Goal: Information Seeking & Learning: Find specific fact

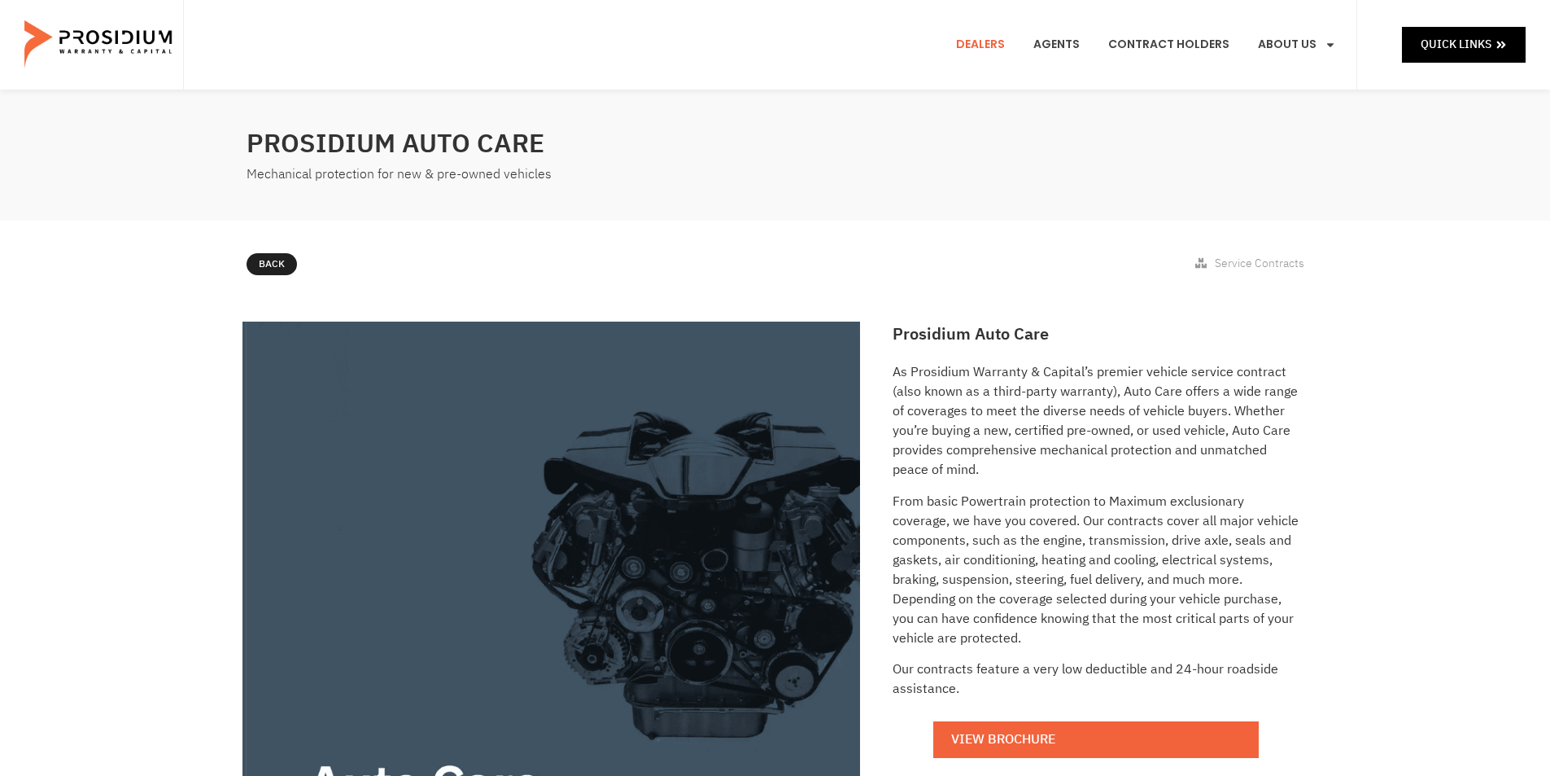
click at [983, 46] on link "Dealers" at bounding box center [980, 45] width 73 height 60
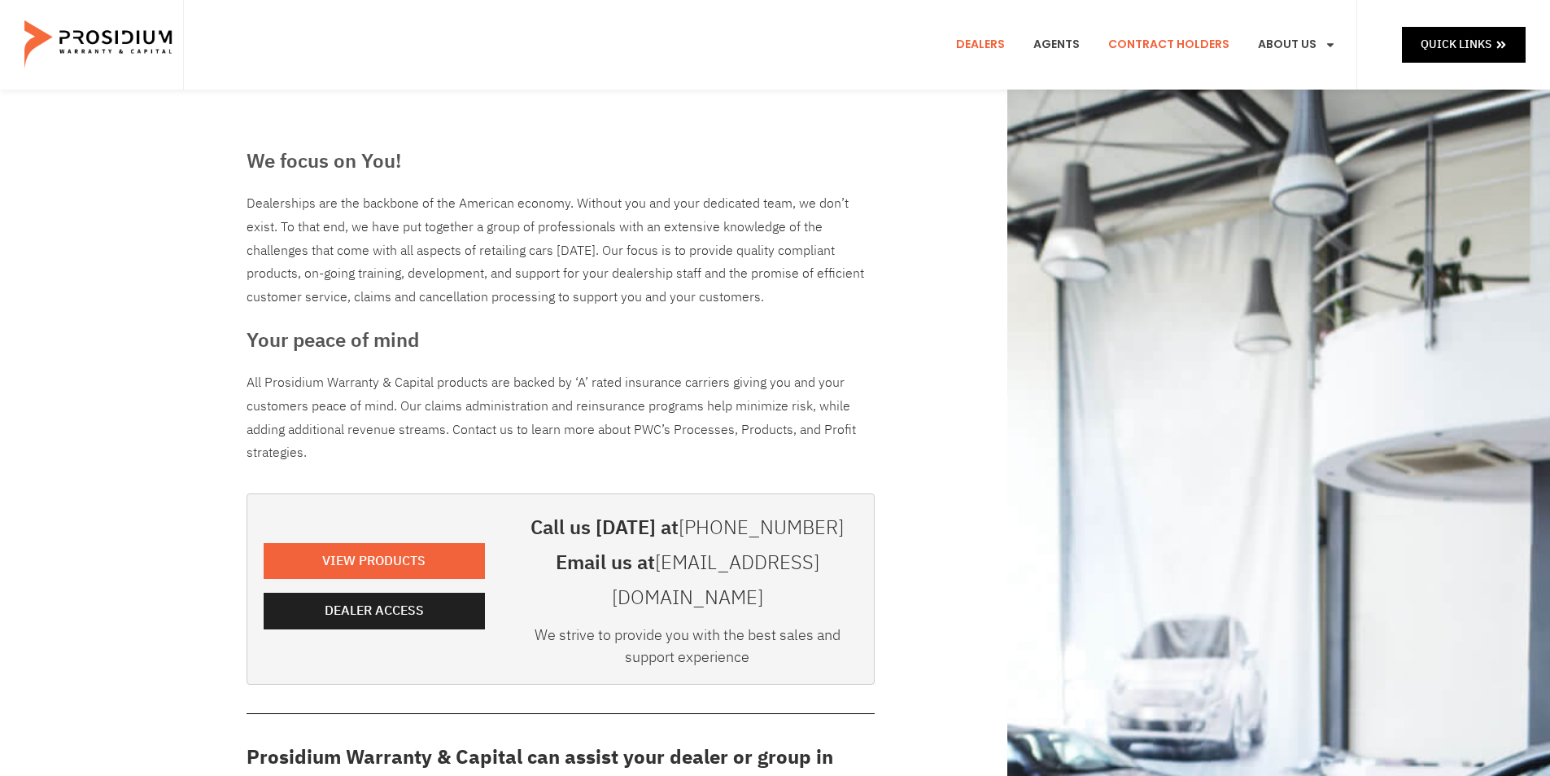
click at [1163, 45] on link "Contract Holders" at bounding box center [1169, 45] width 146 height 60
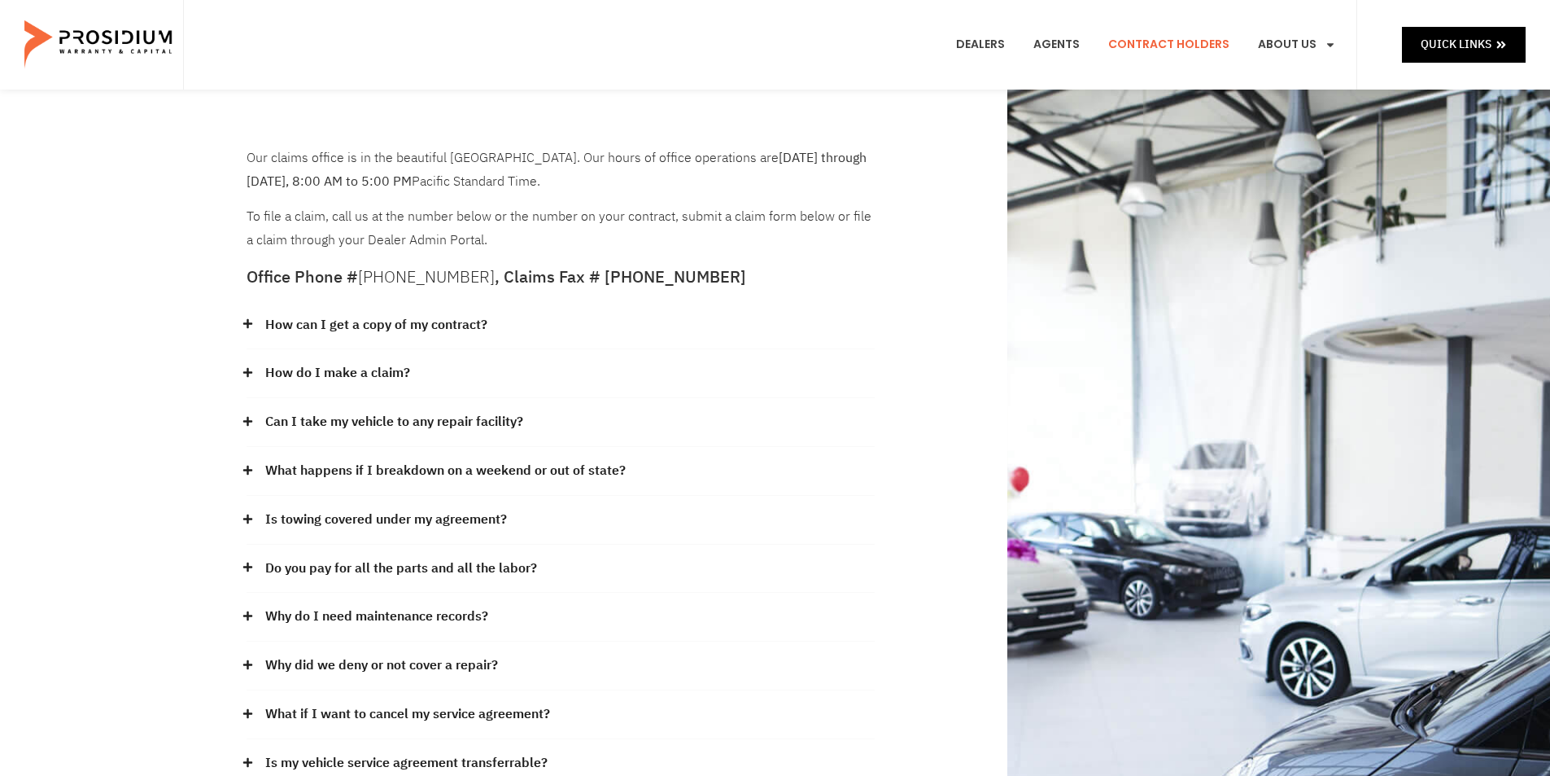
click at [409, 330] on link "How can I get a copy of my contract?" at bounding box center [376, 325] width 222 height 24
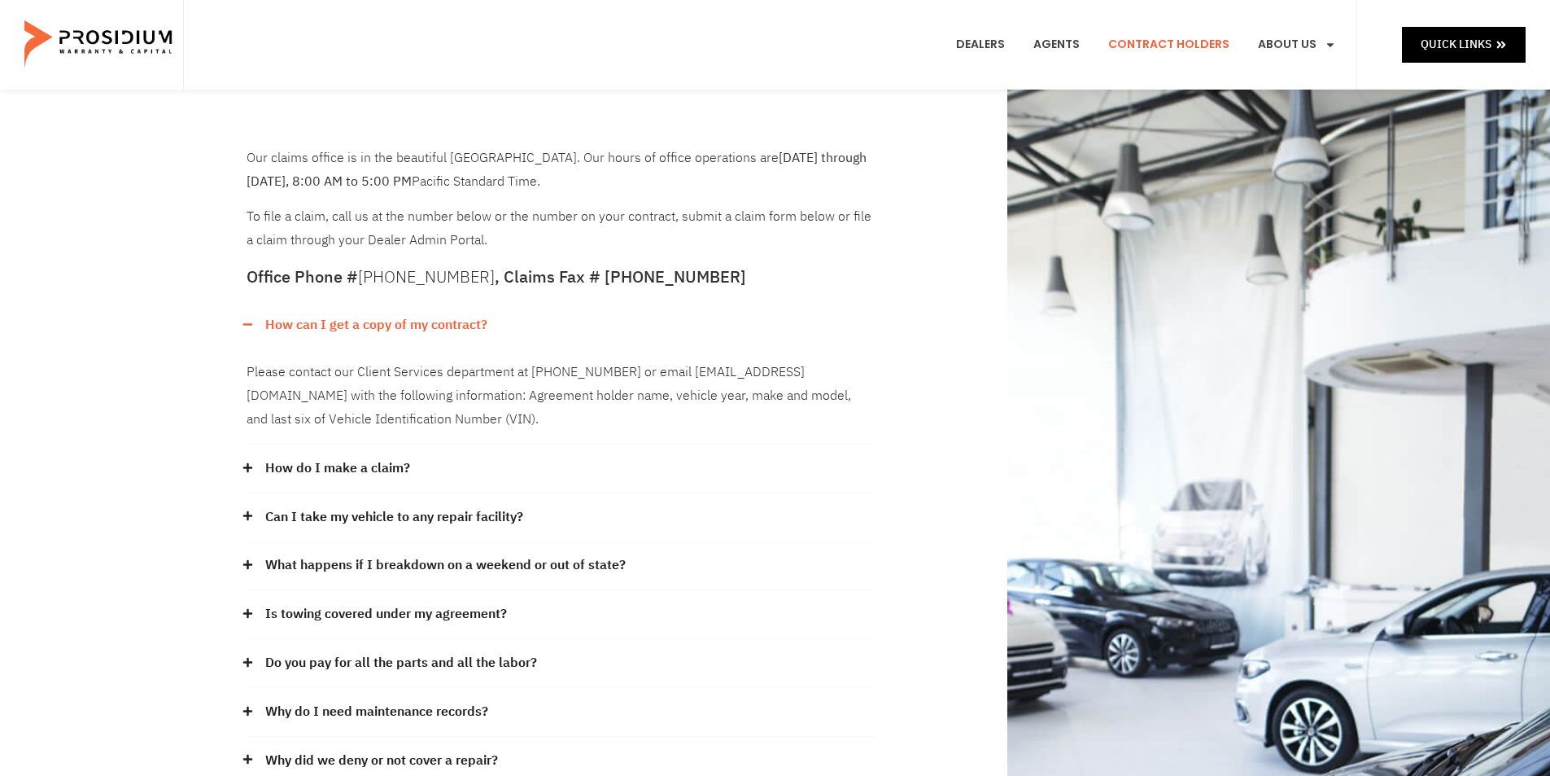
click at [409, 326] on link "How can I get a copy of my contract?" at bounding box center [376, 325] width 222 height 24
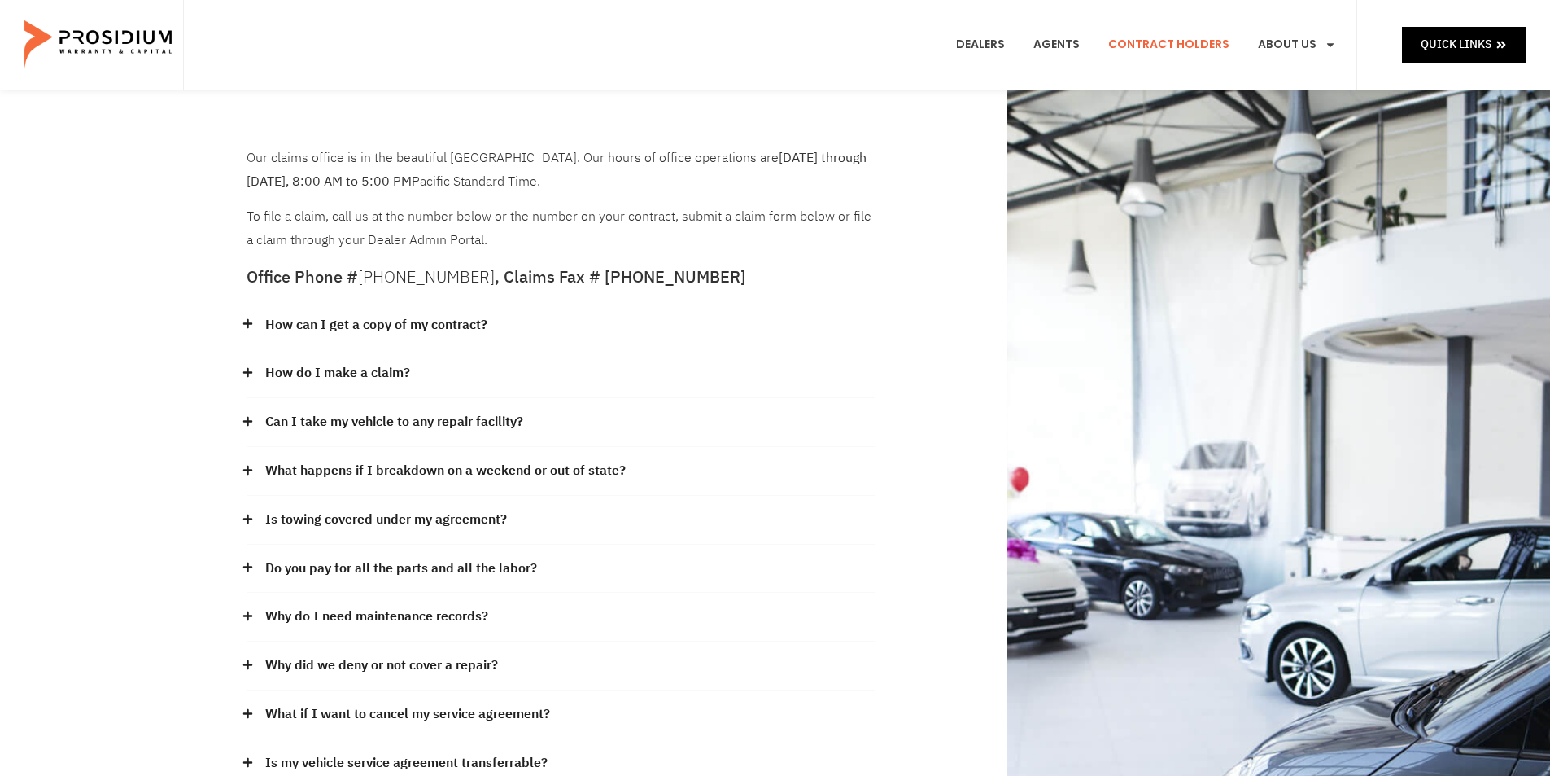
click at [409, 326] on link "How can I get a copy of my contract?" at bounding box center [376, 325] width 222 height 24
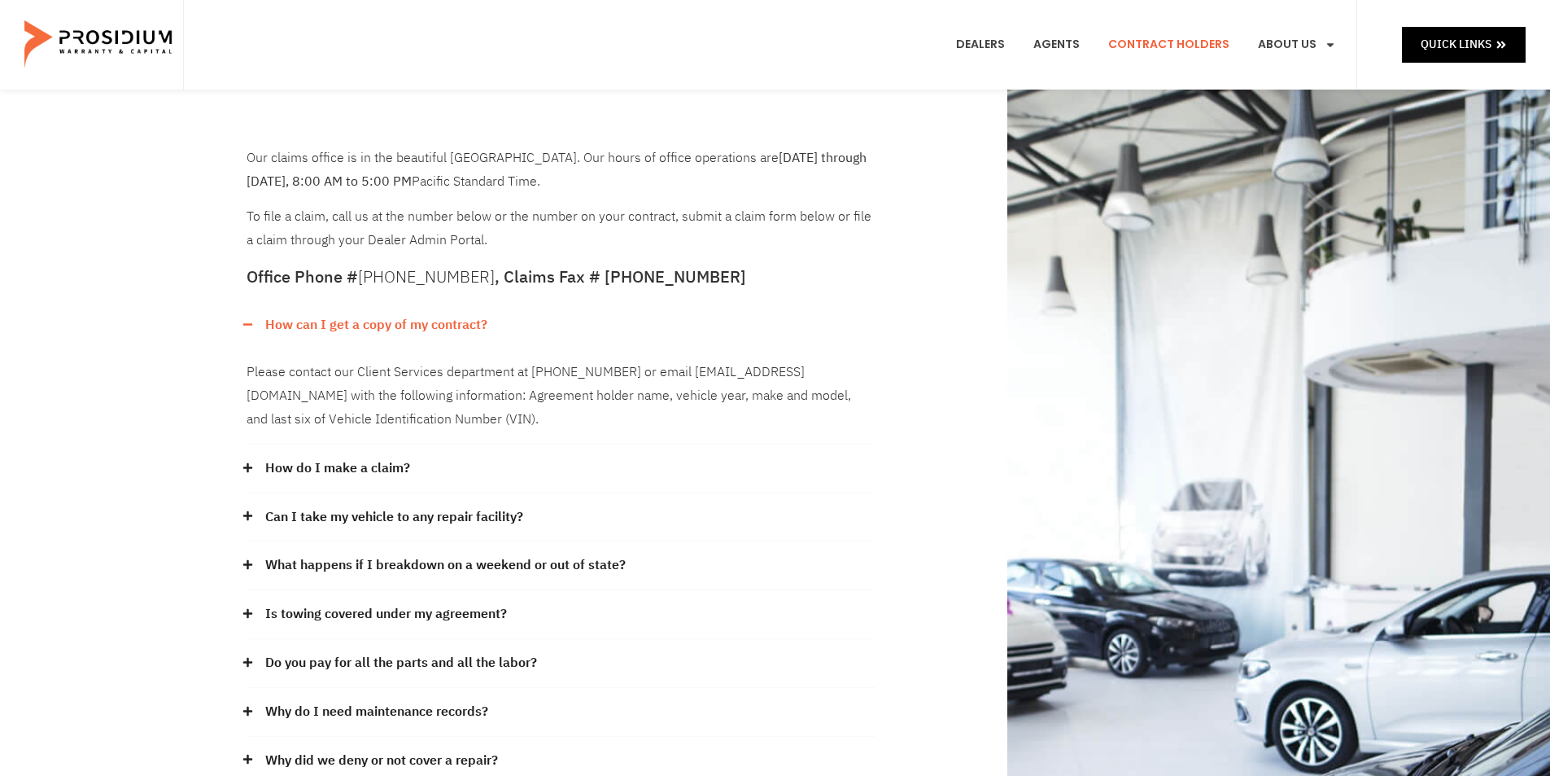
click at [409, 326] on link "How can I get a copy of my contract?" at bounding box center [376, 325] width 222 height 24
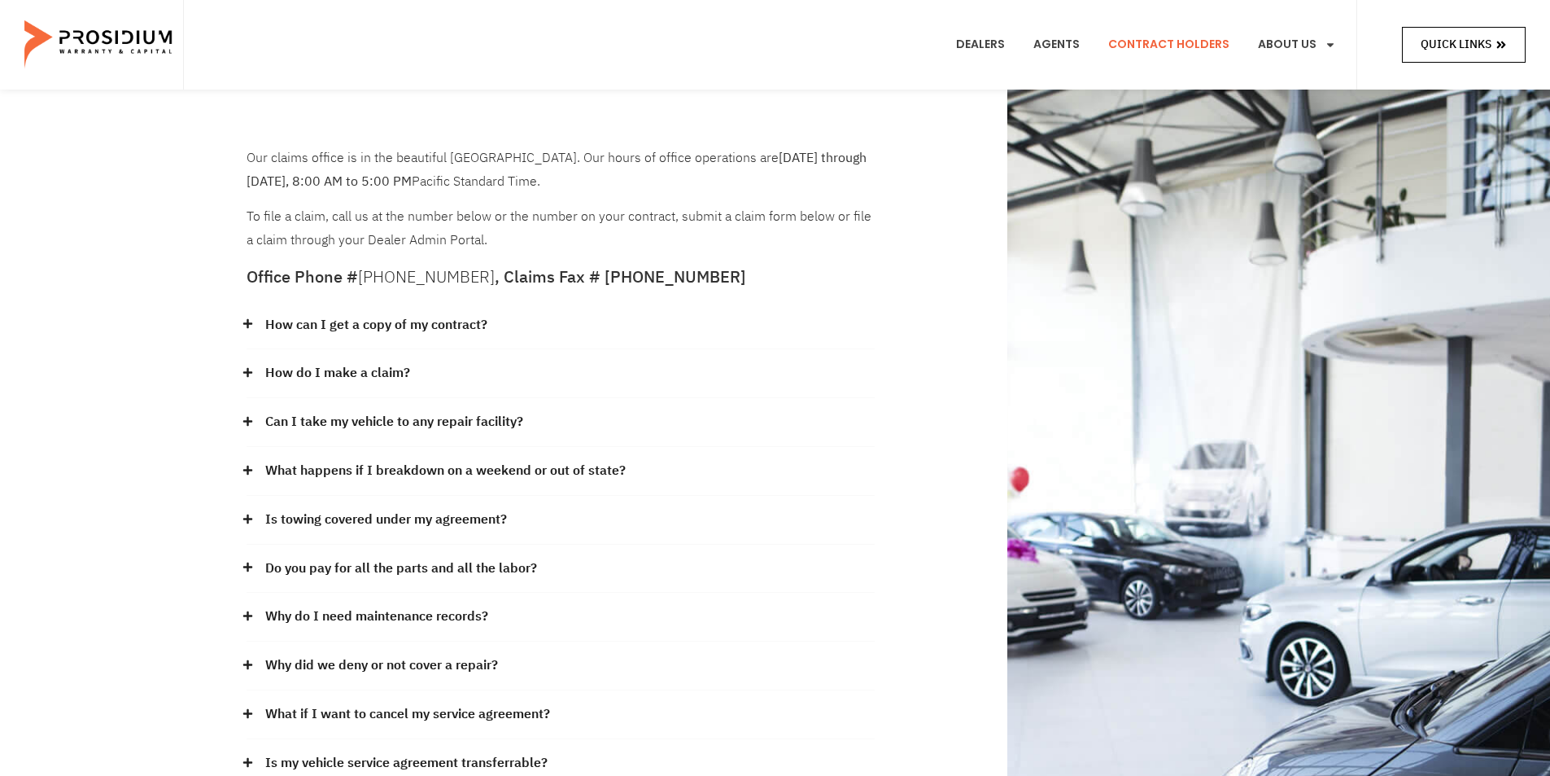
click at [1460, 37] on span "Quick Links" at bounding box center [1456, 44] width 71 height 20
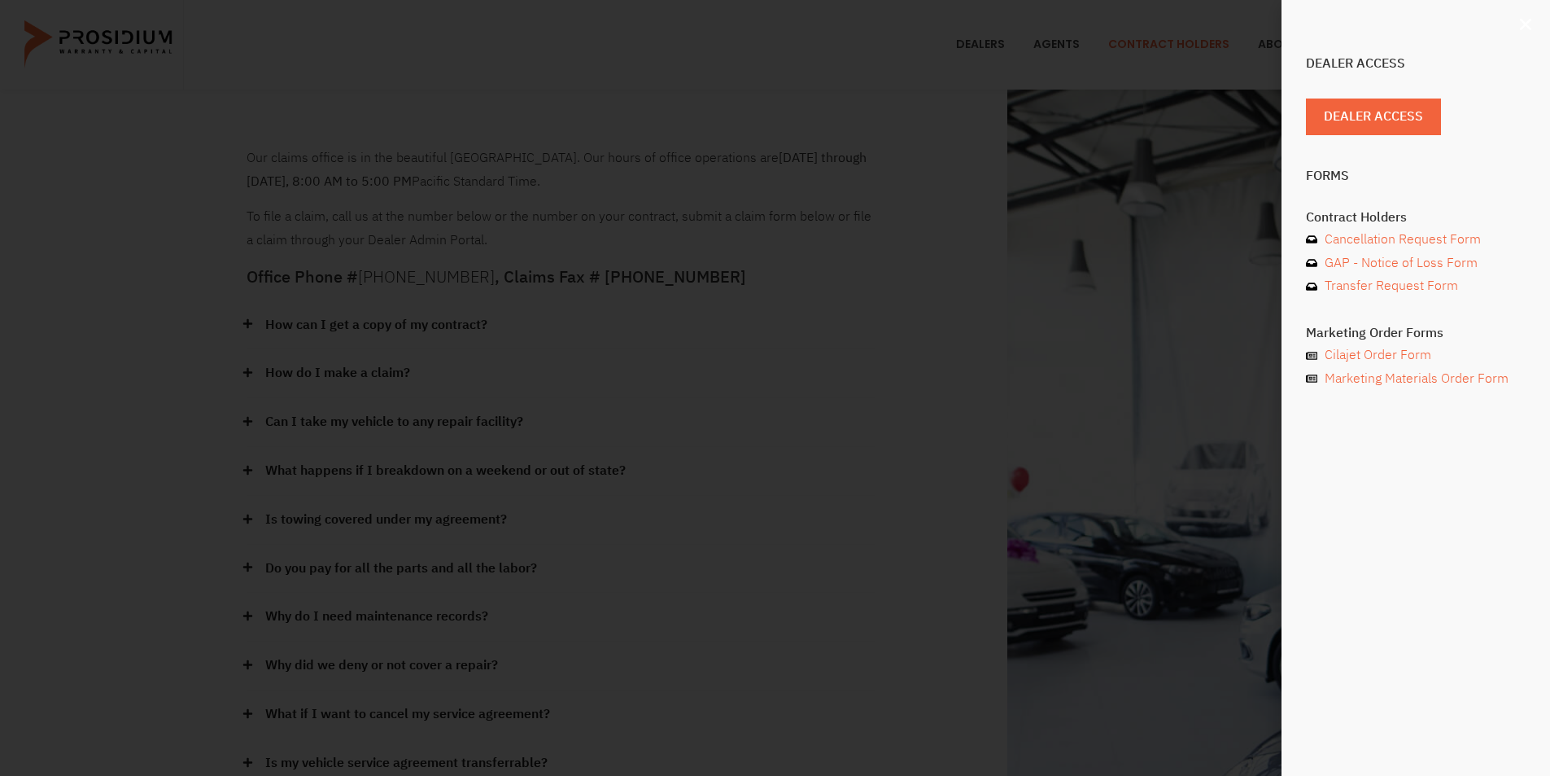
click at [1524, 20] on icon "Close" at bounding box center [1526, 24] width 16 height 16
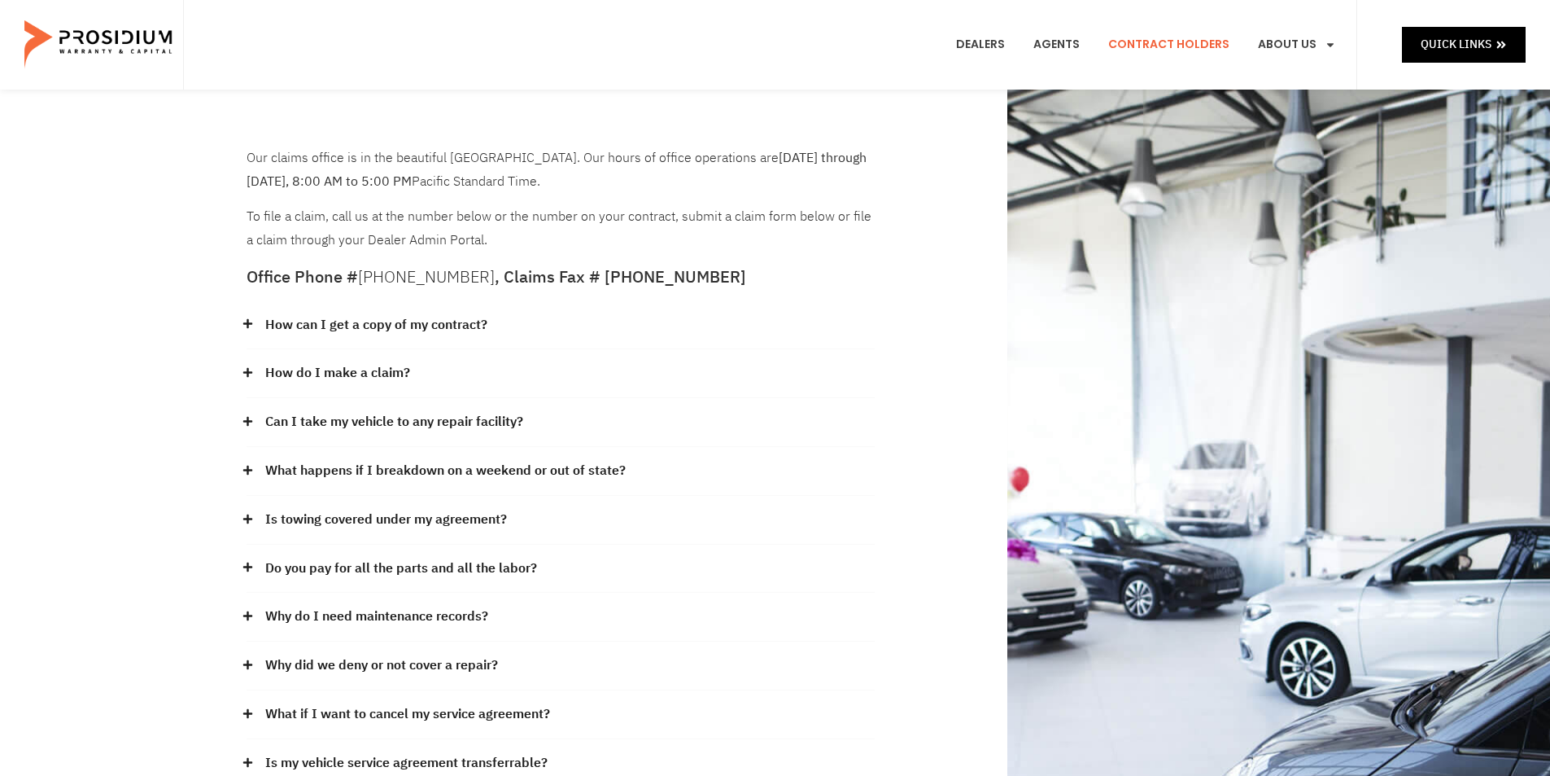
scroll to position [244, 0]
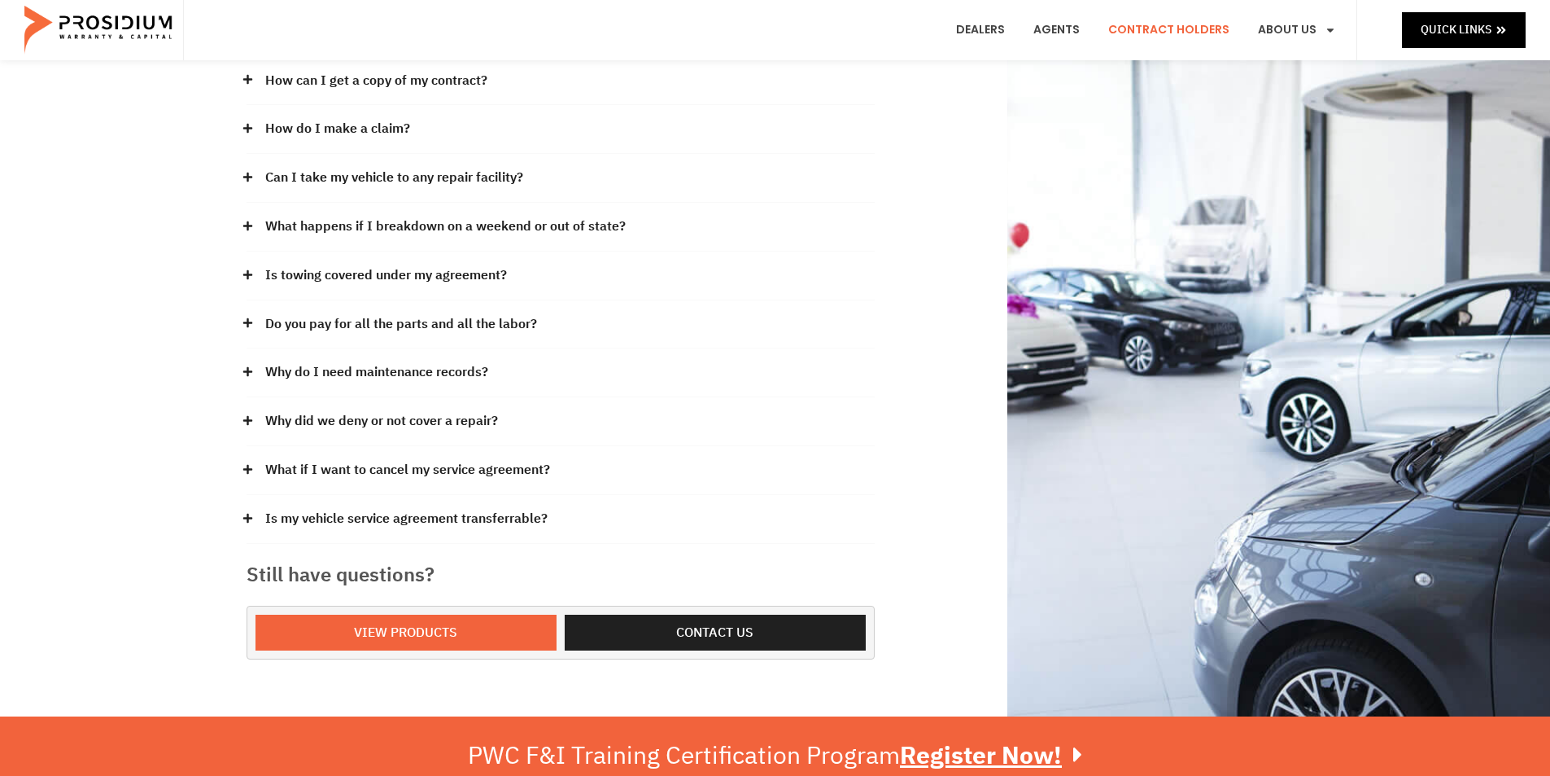
click at [194, 325] on div "Our claims office is in the beautiful [GEOGRAPHIC_DATA]. Our hours of office op…" at bounding box center [775, 280] width 1550 height 871
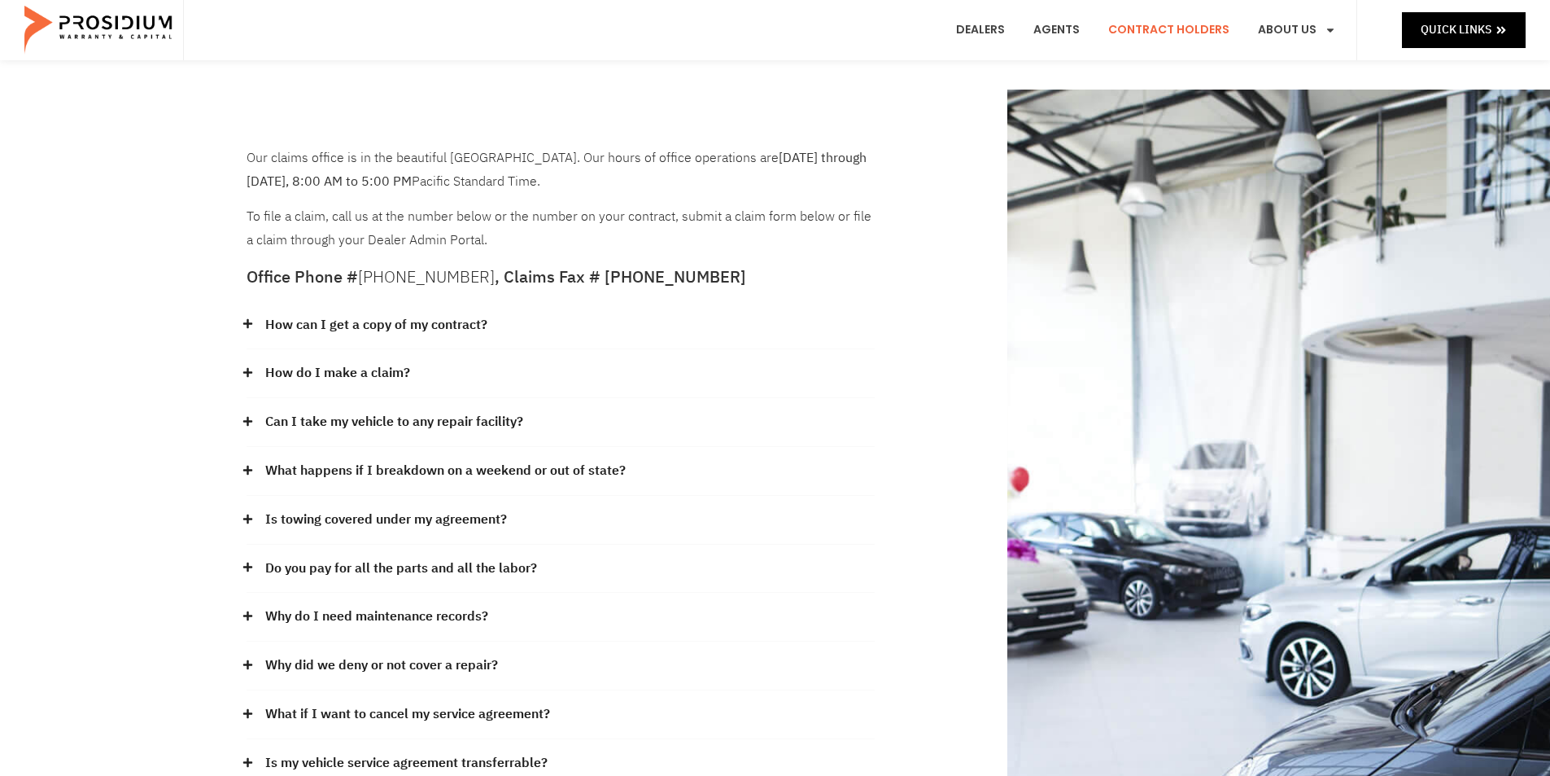
scroll to position [163, 0]
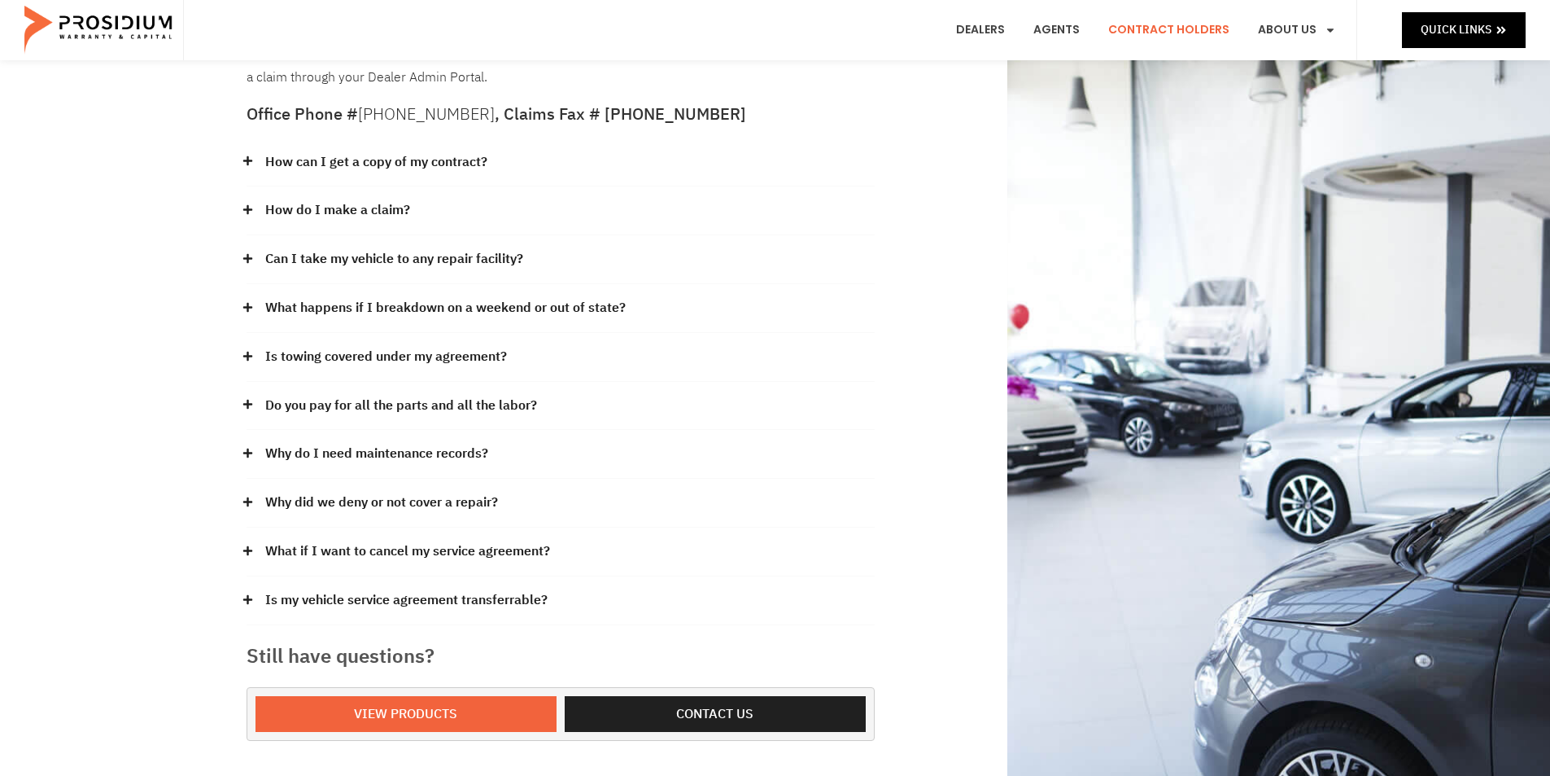
click at [308, 158] on link "How can I get a copy of my contract?" at bounding box center [376, 163] width 222 height 24
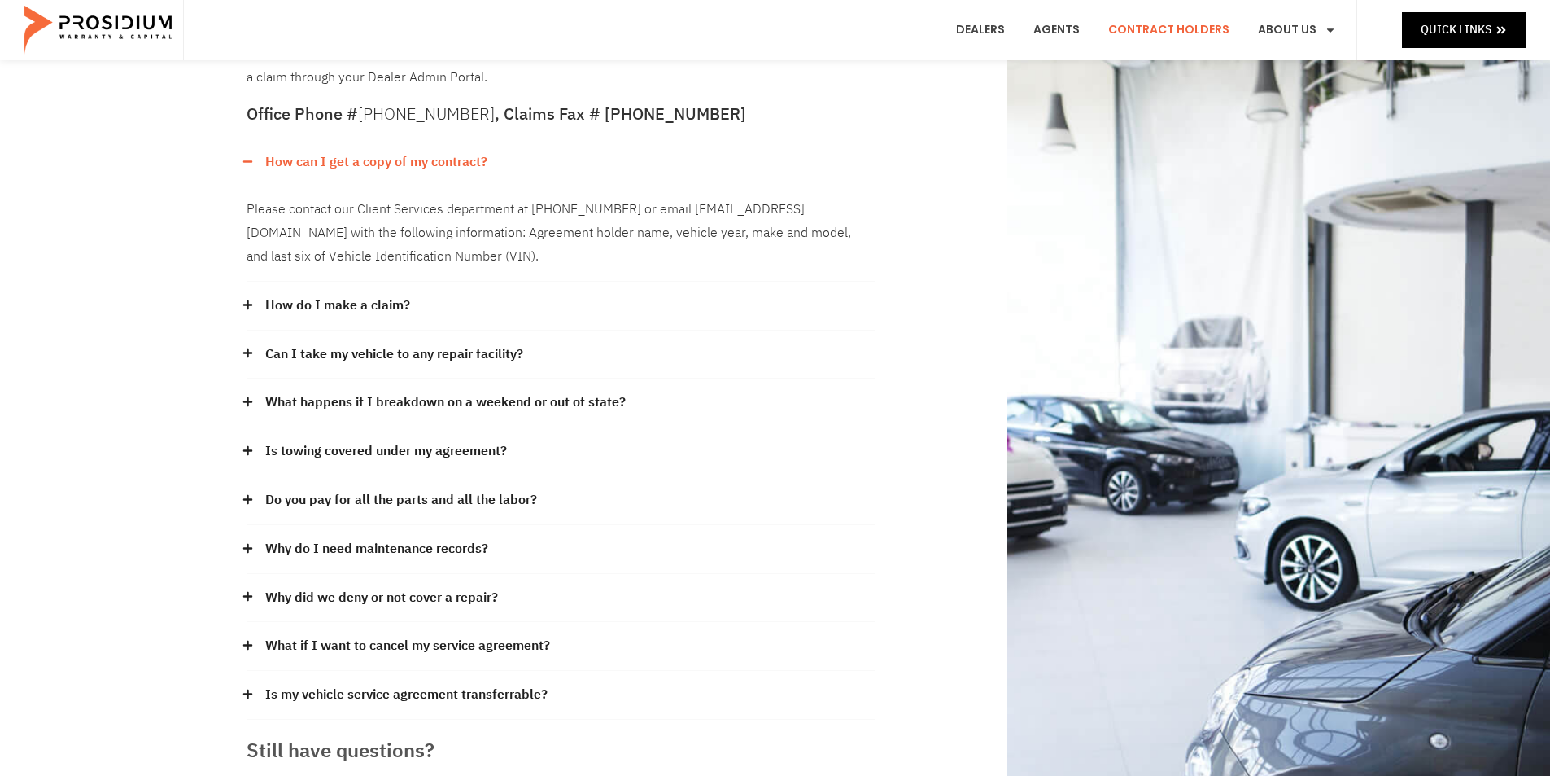
click at [570, 270] on div "Please contact our Client Services department at [PHONE_NUMBER] or email [EMAIL…" at bounding box center [561, 233] width 628 height 95
click at [68, 141] on div "Our claims office is in the beautiful [GEOGRAPHIC_DATA]. Our hours of office op…" at bounding box center [775, 410] width 1550 height 966
